Goal: Task Accomplishment & Management: Use online tool/utility

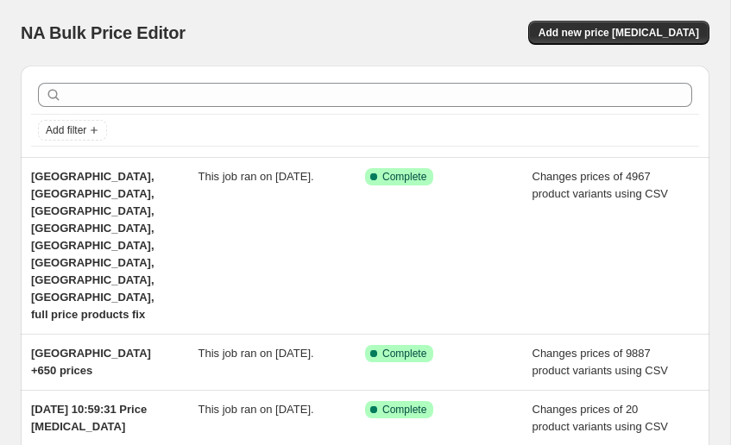
click at [601, 45] on div "NA Bulk Price Editor. This page is ready NA Bulk Price Editor Add new price [ME…" at bounding box center [365, 33] width 689 height 66
click at [601, 35] on span "Add new price [MEDICAL_DATA]" at bounding box center [618, 33] width 160 height 14
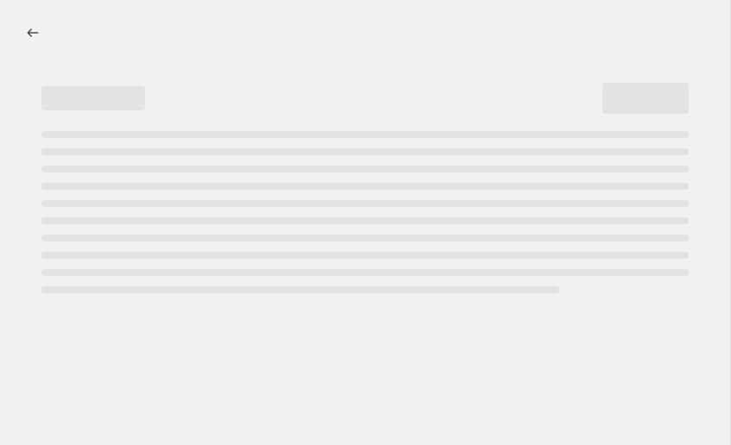
select select "percentage"
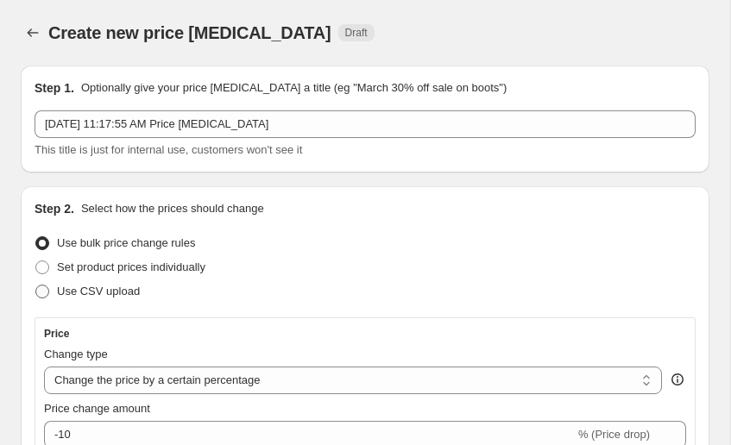
click at [42, 293] on span at bounding box center [42, 292] width 14 height 14
click at [36, 286] on input "Use CSV upload" at bounding box center [35, 285] width 1 height 1
radio input "true"
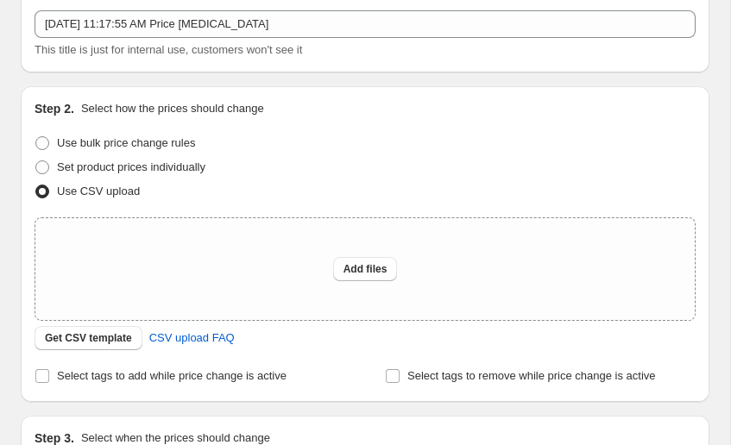
scroll to position [116, 0]
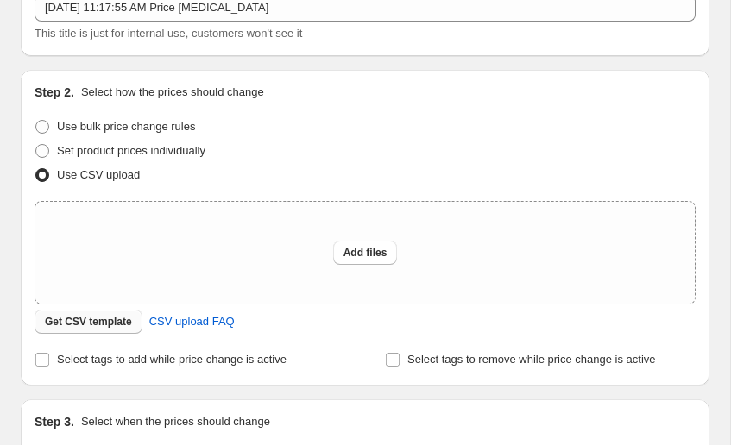
click at [111, 320] on span "Get CSV template" at bounding box center [88, 322] width 87 height 14
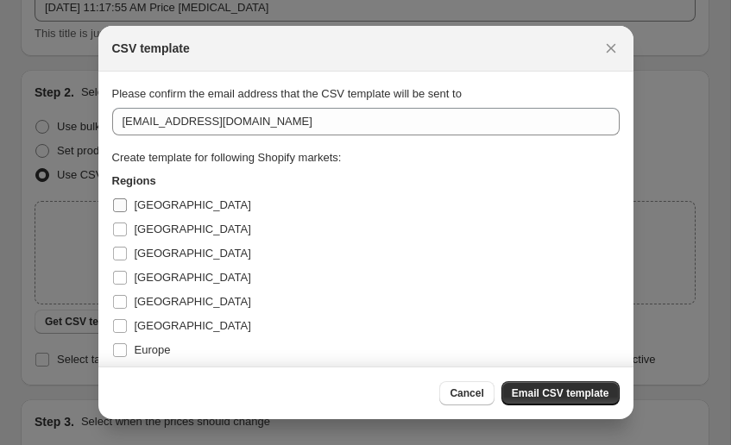
click at [143, 211] on span "[GEOGRAPHIC_DATA]" at bounding box center [193, 204] width 116 height 13
click at [127, 211] on input "[GEOGRAPHIC_DATA]" at bounding box center [120, 205] width 14 height 14
checkbox input "true"
click at [142, 221] on span "[GEOGRAPHIC_DATA]" at bounding box center [193, 229] width 116 height 17
click at [127, 223] on input "[GEOGRAPHIC_DATA]" at bounding box center [120, 230] width 14 height 14
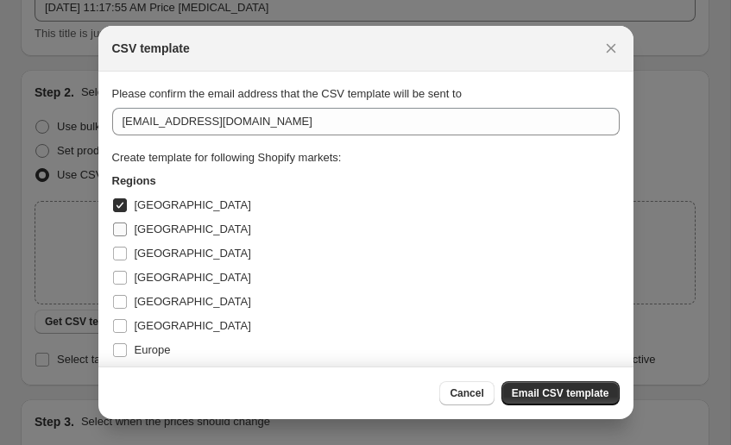
checkbox input "true"
click at [133, 208] on label "[GEOGRAPHIC_DATA]" at bounding box center [181, 205] width 139 height 24
click at [127, 208] on input "[GEOGRAPHIC_DATA]" at bounding box center [120, 205] width 14 height 14
checkbox input "false"
click at [131, 217] on label "[GEOGRAPHIC_DATA]" at bounding box center [181, 229] width 139 height 24
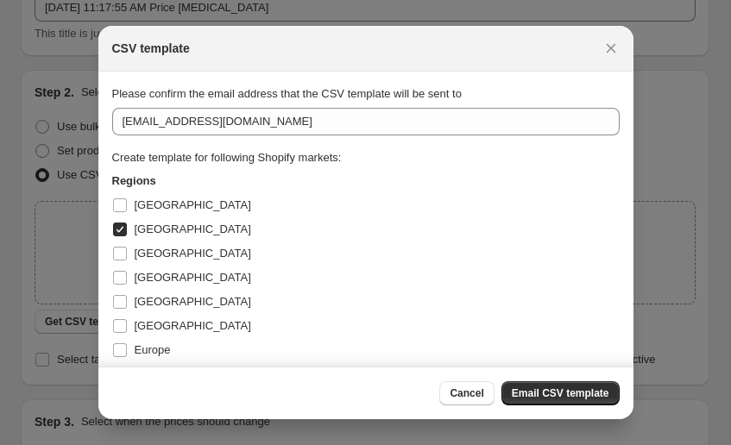
click at [127, 223] on input "[GEOGRAPHIC_DATA]" at bounding box center [120, 230] width 14 height 14
checkbox input "false"
click at [129, 207] on label "[GEOGRAPHIC_DATA]" at bounding box center [181, 205] width 139 height 24
click at [127, 207] on input "[GEOGRAPHIC_DATA]" at bounding box center [120, 205] width 14 height 14
checkbox input "true"
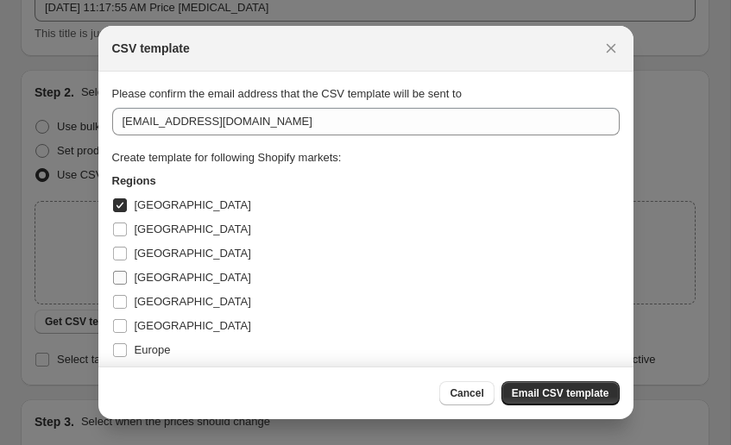
scroll to position [0, 0]
click at [462, 393] on span "Cancel" at bounding box center [467, 394] width 34 height 14
